Goal: Find specific page/section: Find specific page/section

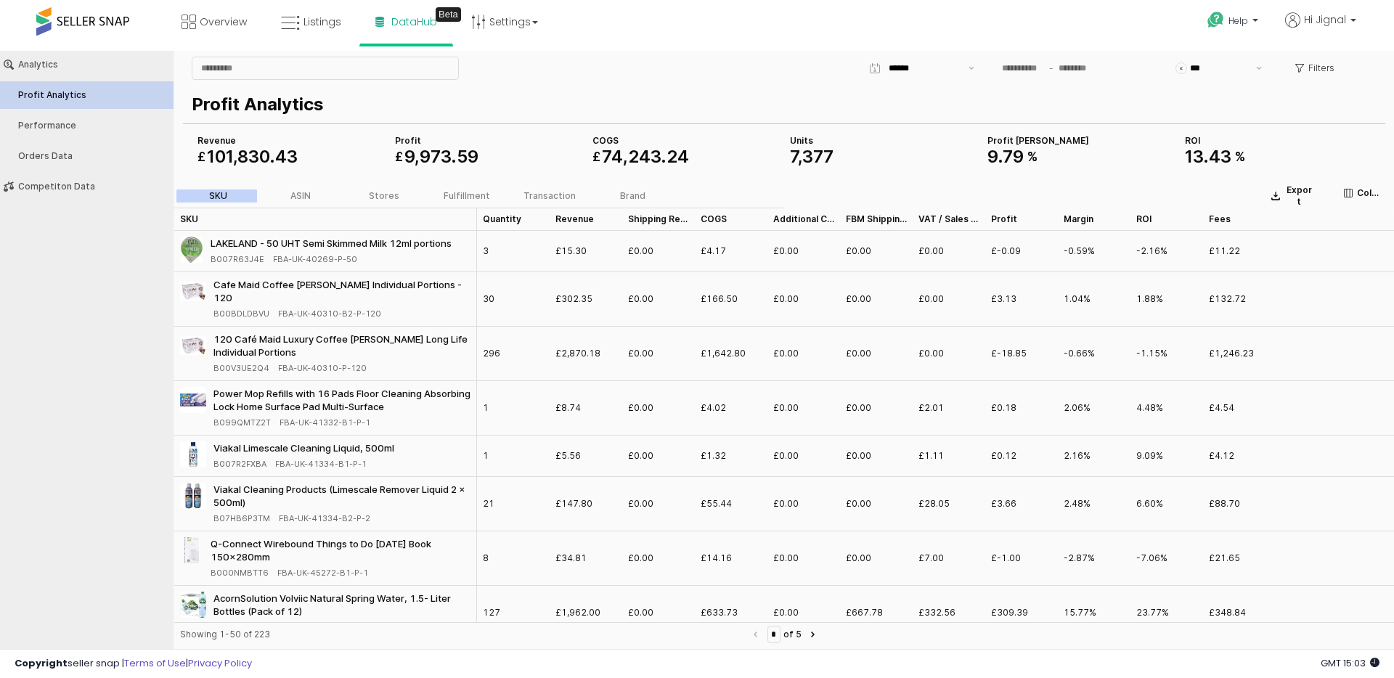
click at [121, 333] on div "Analytics Profit Analytics Performance Orders Data Competiton Data" at bounding box center [87, 352] width 174 height 603
click at [253, 68] on input "App Frame" at bounding box center [325, 68] width 266 height 22
type input "********"
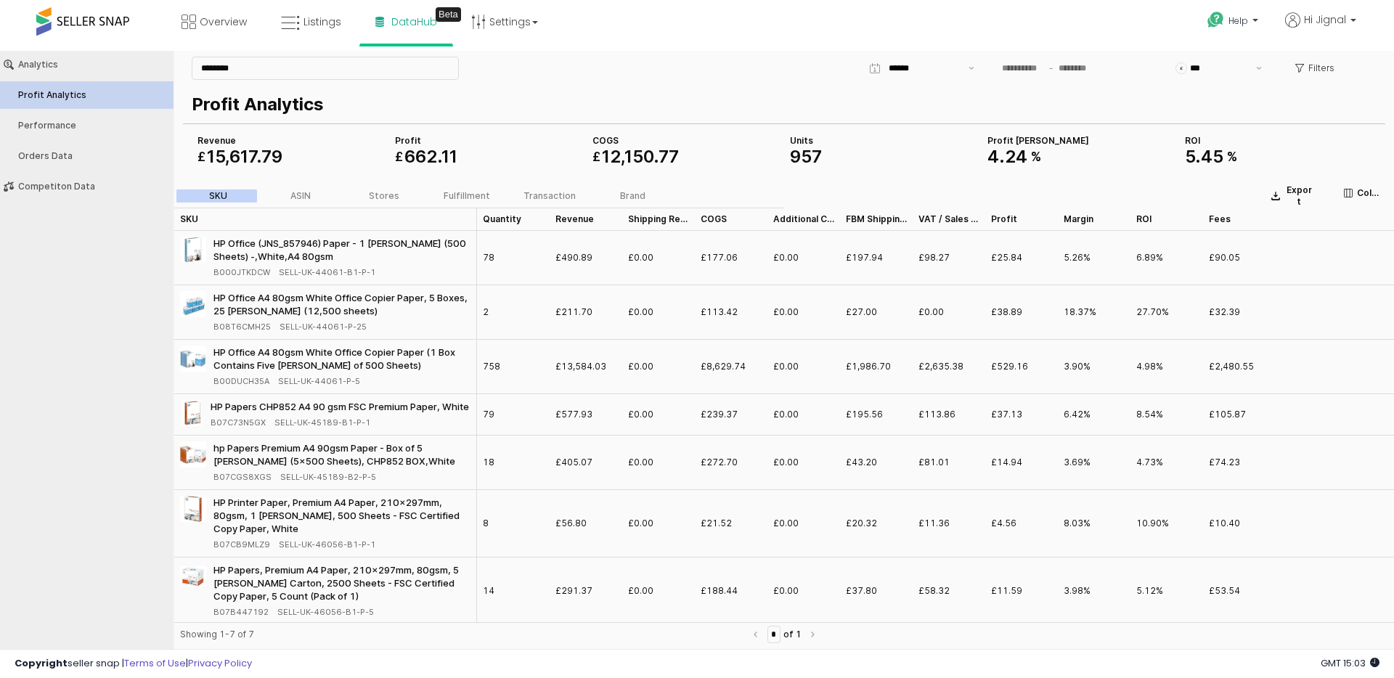
click at [46, 340] on div "Analytics Profit Analytics Performance Orders Data Competiton Data" at bounding box center [87, 352] width 174 height 603
click at [1011, 65] on input "App Frame" at bounding box center [1023, 68] width 48 height 16
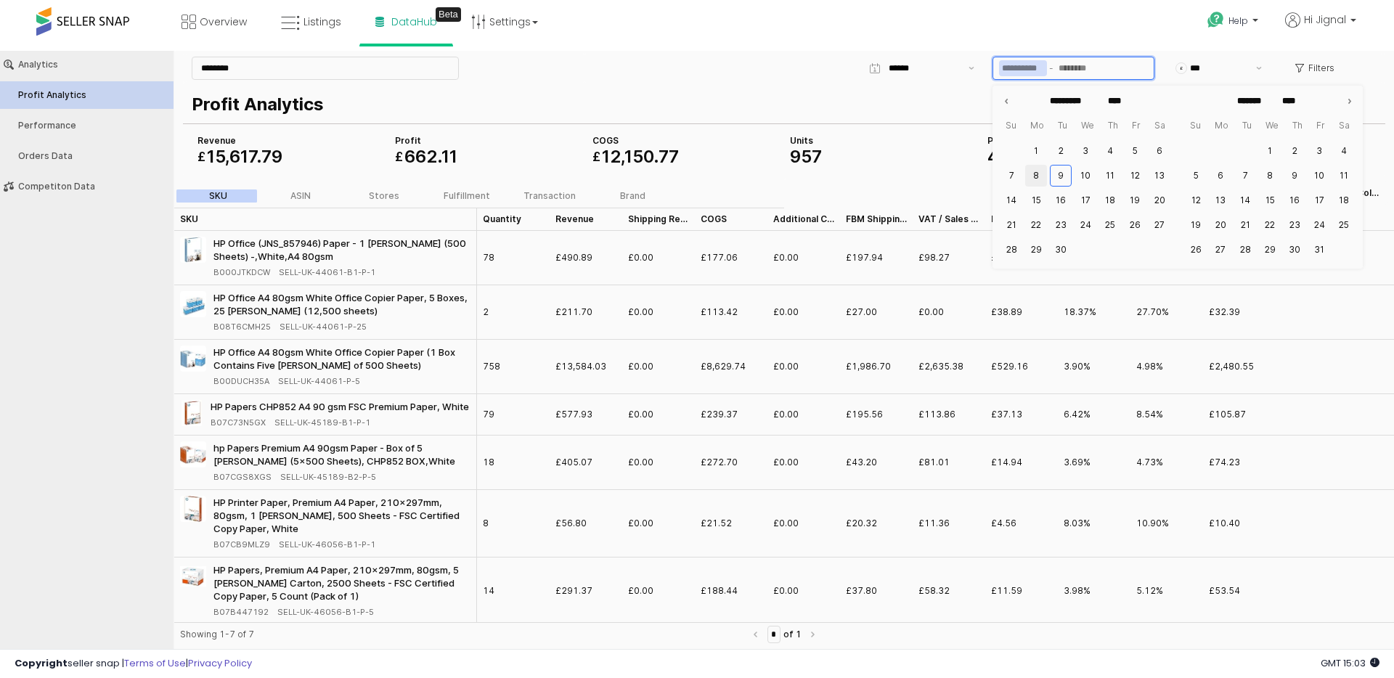
click at [1036, 171] on button "8" at bounding box center [1036, 176] width 22 height 22
type input "**********"
click at [1064, 171] on button "9" at bounding box center [1061, 176] width 22 height 22
type input "**********"
click at [967, 108] on p "Profit Analytics" at bounding box center [781, 104] width 1179 height 26
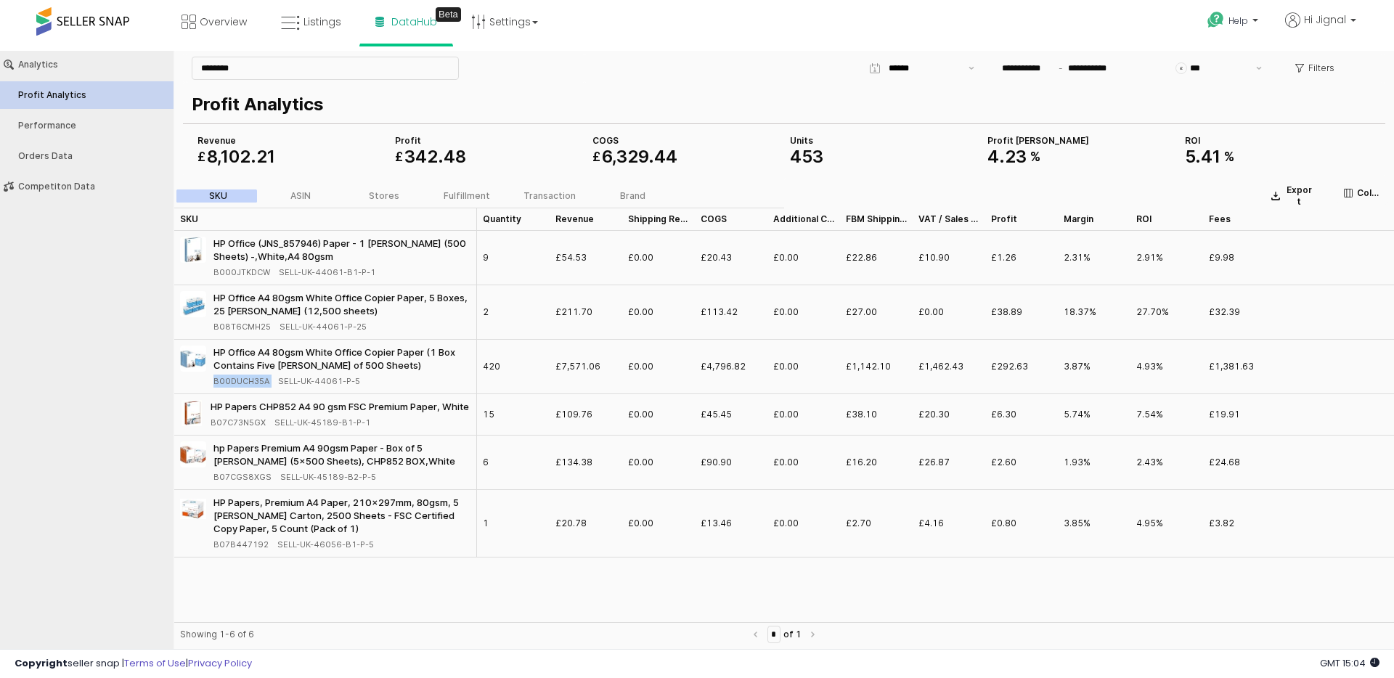
drag, startPoint x: 210, startPoint y: 385, endPoint x: 276, endPoint y: 384, distance: 66.1
click at [276, 384] on div "HP Office A4 80gsm White Office Copier Paper (1 Box Contains Five [PERSON_NAME]…" at bounding box center [325, 367] width 290 height 42
copy div "B00DUCH35A"
click at [67, 23] on span at bounding box center [82, 21] width 93 height 28
click at [73, 36] on div at bounding box center [82, 21] width 93 height 43
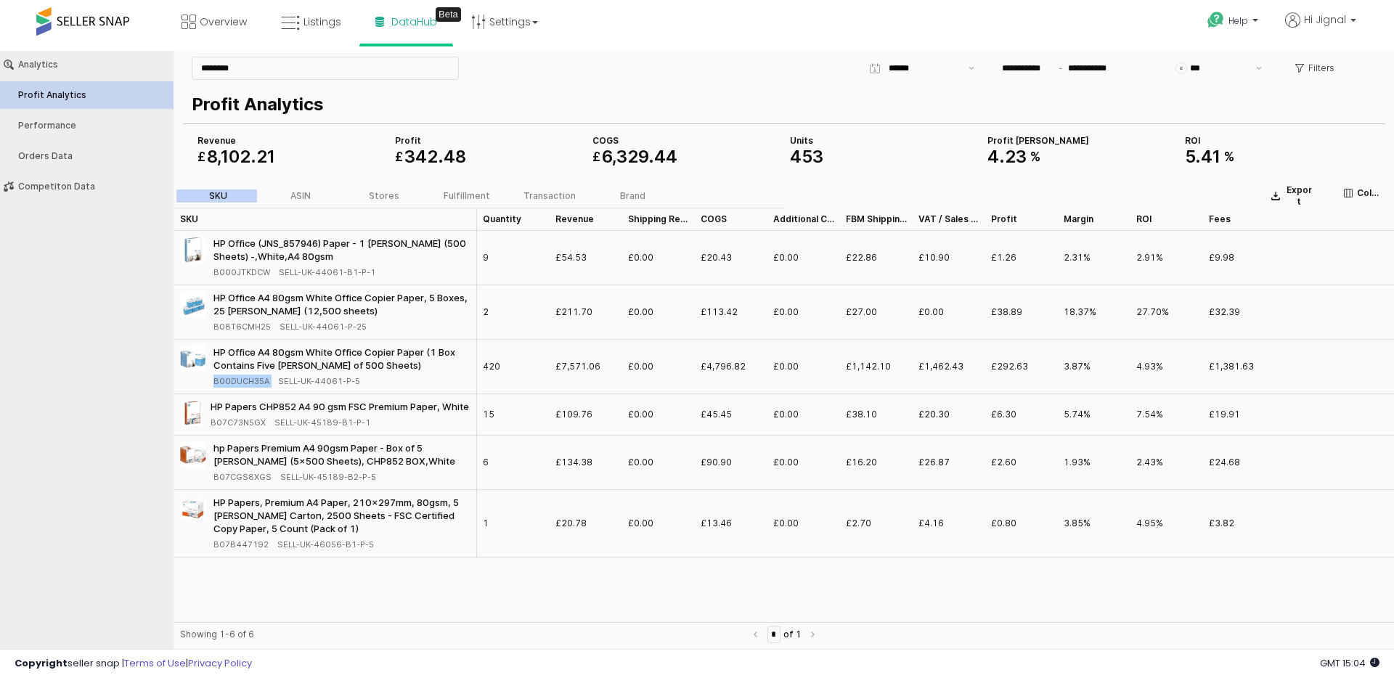
click at [75, 21] on span at bounding box center [82, 21] width 93 height 28
click at [89, 17] on span at bounding box center [82, 21] width 93 height 28
click at [296, 14] on icon at bounding box center [290, 23] width 19 height 19
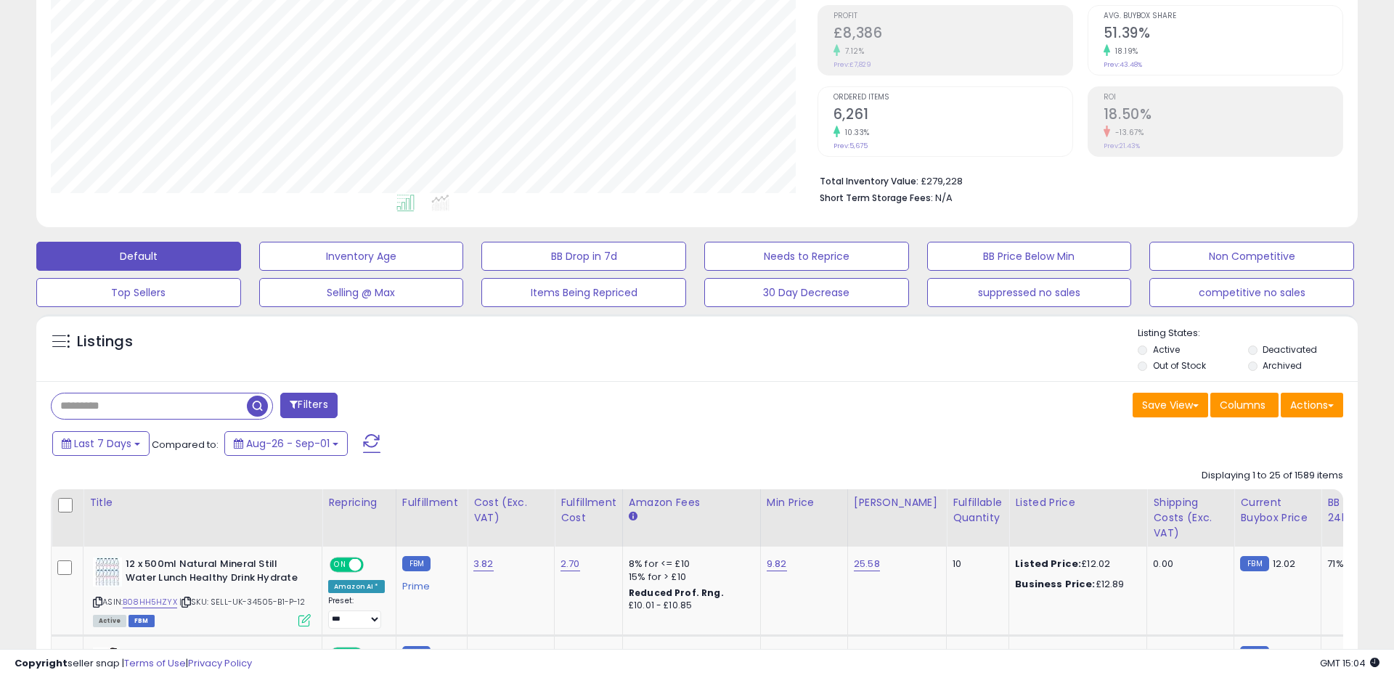
scroll to position [298, 766]
click at [195, 413] on input "text" at bounding box center [149, 405] width 195 height 25
paste input "**********"
type input "**********"
click at [430, 401] on button "Filters" at bounding box center [435, 405] width 57 height 25
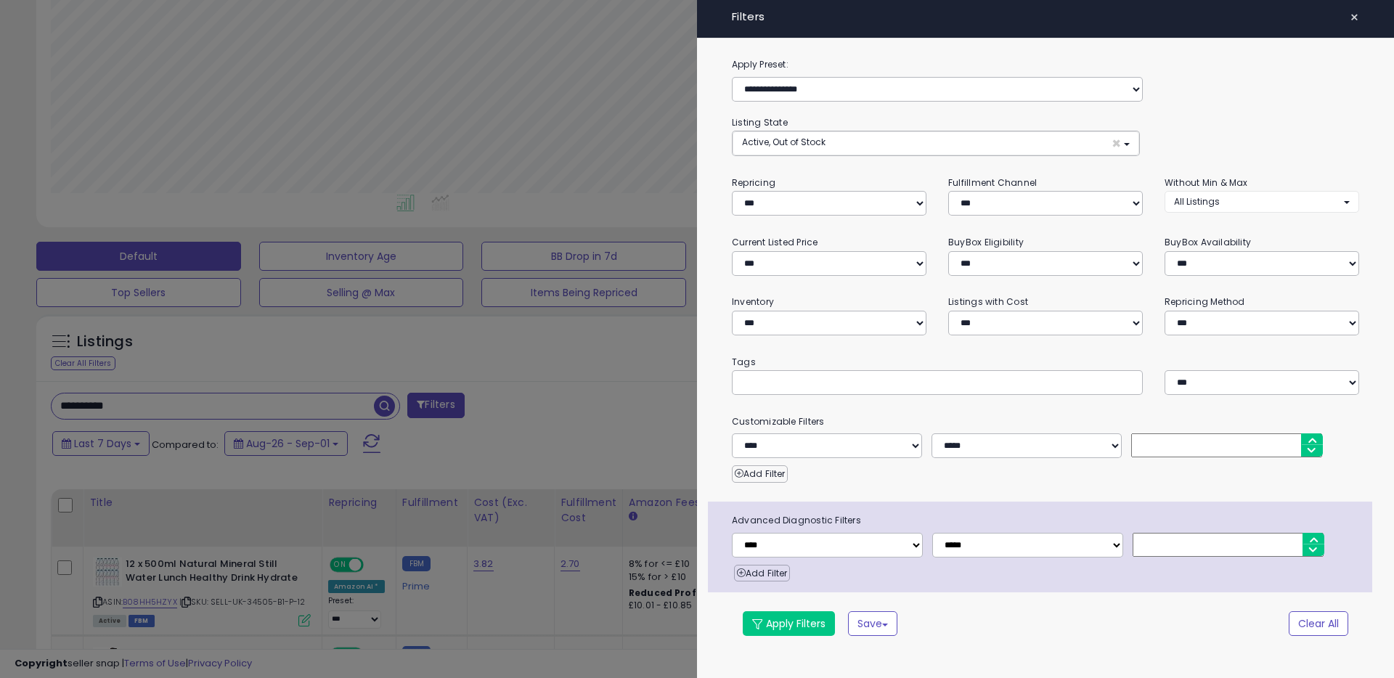
click at [430, 401] on div at bounding box center [697, 339] width 1394 height 678
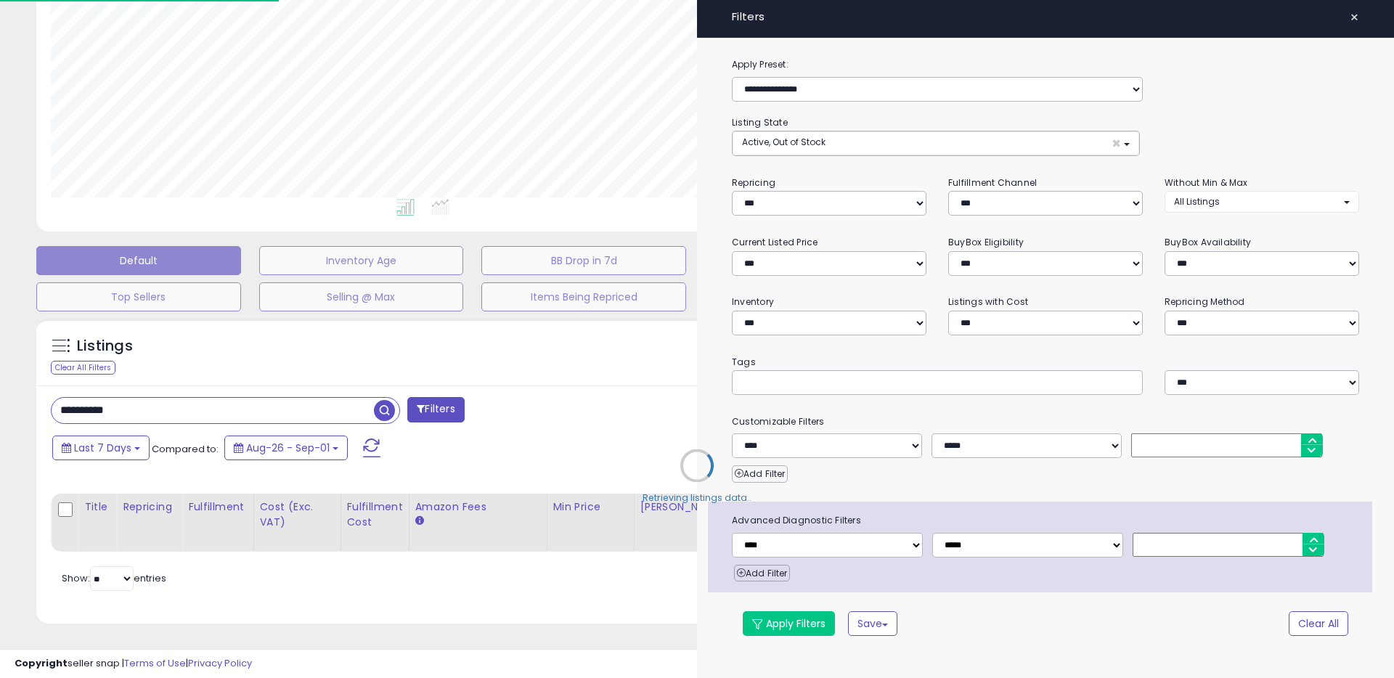
scroll to position [216, 0]
select select "*"
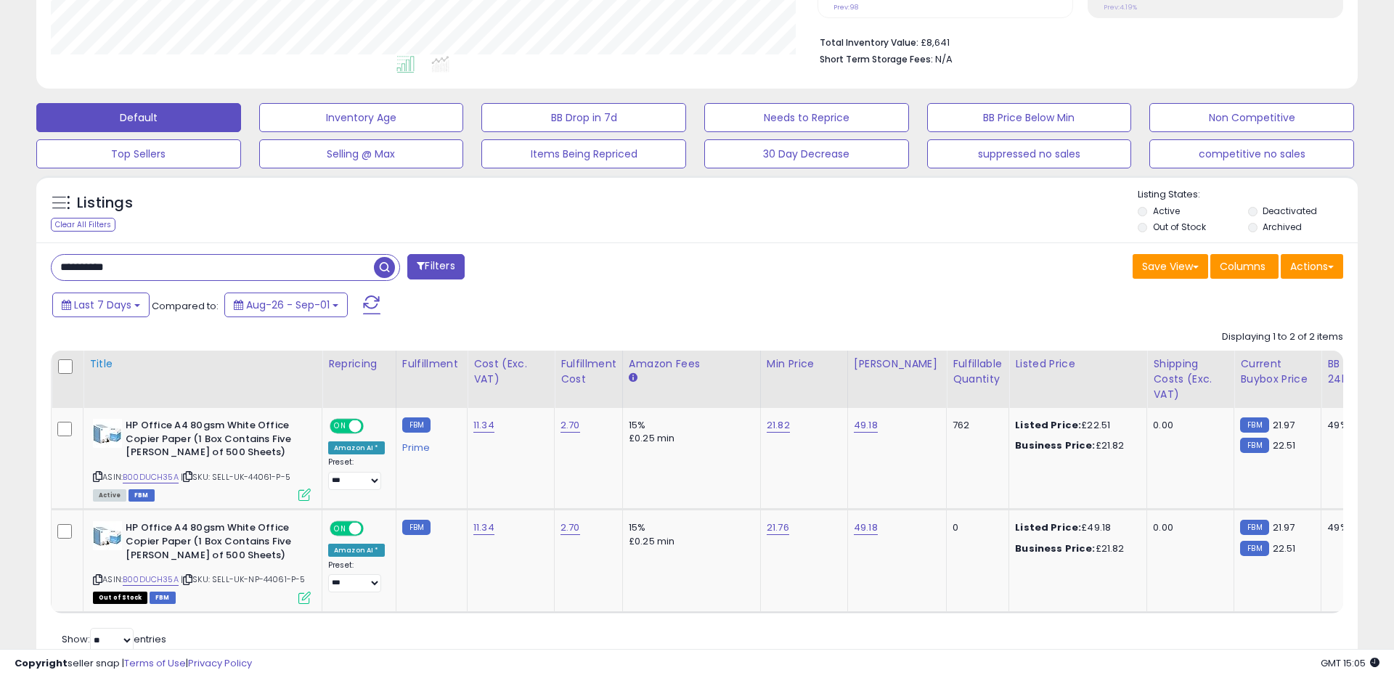
scroll to position [356, 0]
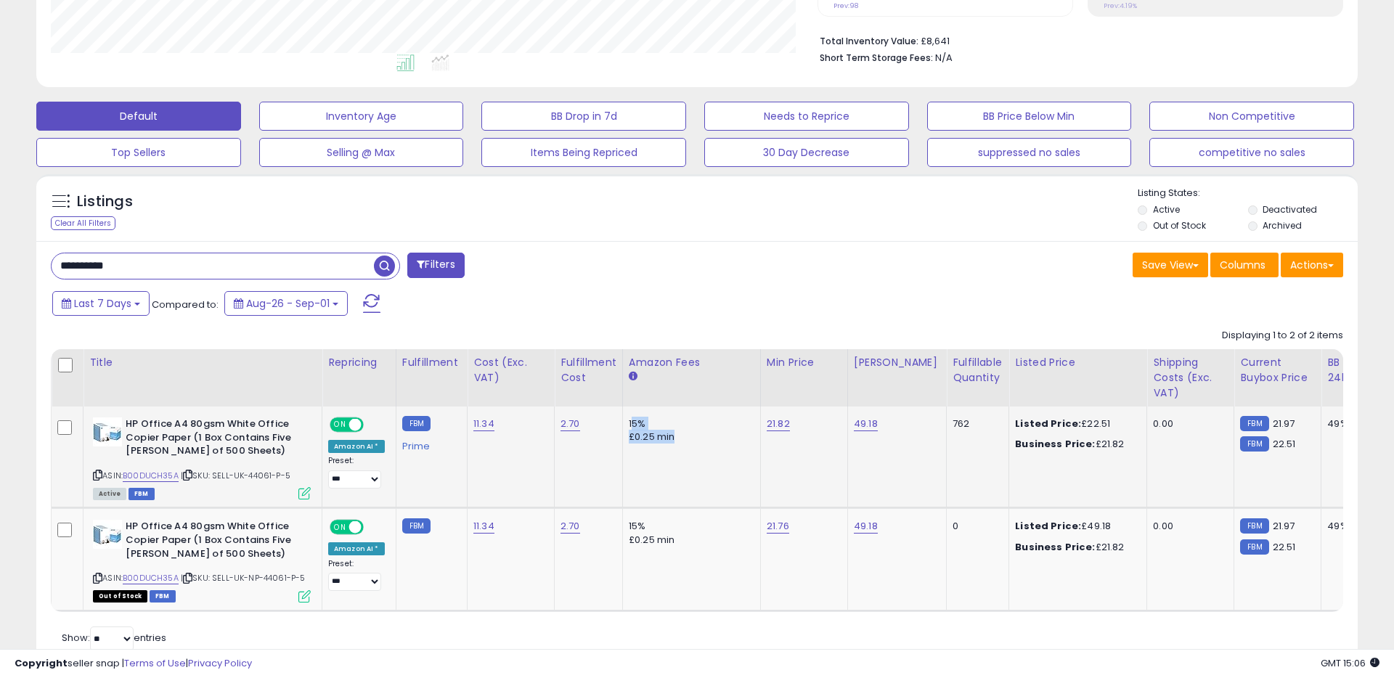
drag, startPoint x: 627, startPoint y: 423, endPoint x: 669, endPoint y: 444, distance: 47.1
click at [669, 444] on div "15% £0.25 min" at bounding box center [689, 430] width 121 height 26
drag, startPoint x: 799, startPoint y: 422, endPoint x: 755, endPoint y: 430, distance: 44.4
click at [760, 430] on td "21.82" at bounding box center [803, 458] width 87 height 102
